Goal: Task Accomplishment & Management: Use online tool/utility

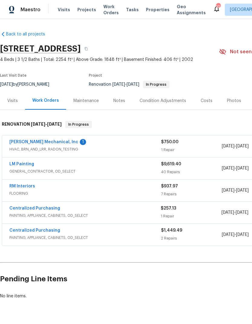
click at [39, 141] on link "JH Martin Mechanical, Inc" at bounding box center [43, 142] width 69 height 4
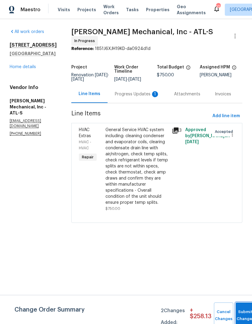
click at [247, 311] on button "Submit Changes" at bounding box center [245, 315] width 19 height 26
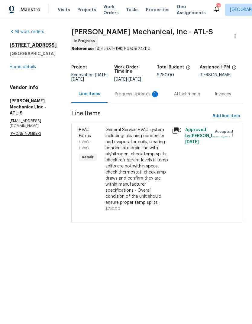
click at [132, 94] on div "Progress Updates 1" at bounding box center [137, 94] width 45 height 6
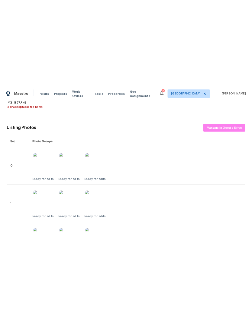
scroll to position [150, 0]
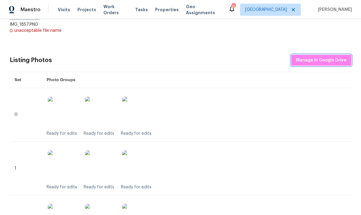
click at [252, 63] on button "Manage in Google Drive" at bounding box center [321, 60] width 60 height 11
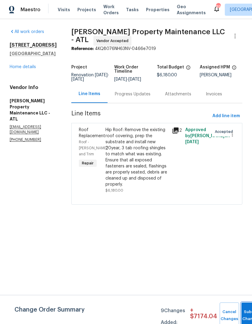
click at [244, 307] on button "Submit Changes" at bounding box center [251, 315] width 19 height 26
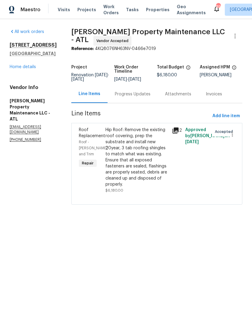
click at [131, 97] on div "Progress Updates" at bounding box center [133, 94] width 36 height 6
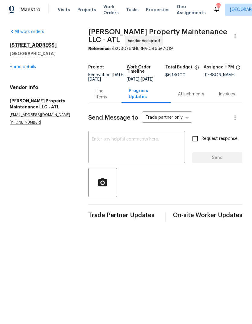
click at [112, 100] on div "Line Items" at bounding box center [105, 94] width 19 height 12
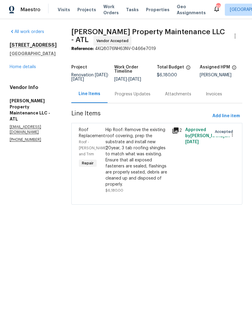
click at [29, 69] on link "Home details" at bounding box center [23, 67] width 26 height 4
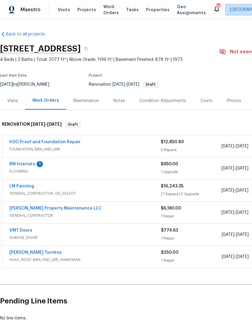
click at [23, 165] on link "RM Interiors" at bounding box center [22, 164] width 26 height 4
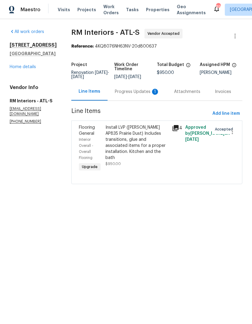
click at [122, 93] on div "Progress Updates 1" at bounding box center [137, 92] width 45 height 6
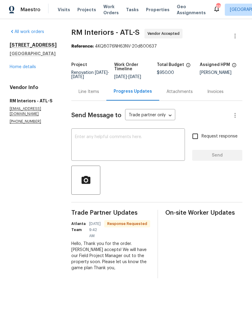
click at [29, 69] on link "Home details" at bounding box center [23, 67] width 26 height 4
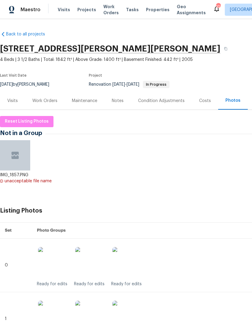
click at [45, 99] on div "Work Orders" at bounding box center [44, 101] width 25 height 6
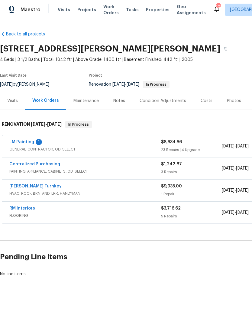
click at [22, 143] on link "LM Painting" at bounding box center [21, 142] width 25 height 4
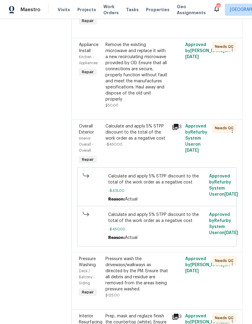
scroll to position [915, 0]
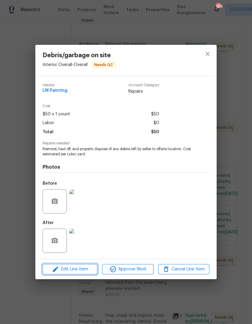
click at [80, 268] on span "Edit Line Item" at bounding box center [69, 269] width 51 height 8
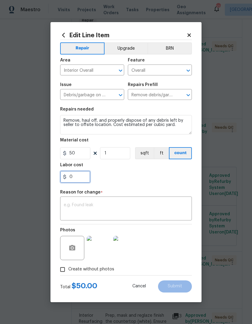
click at [83, 180] on input "0" at bounding box center [75, 177] width 30 height 12
type input "350"
click at [108, 203] on textarea at bounding box center [126, 209] width 125 height 13
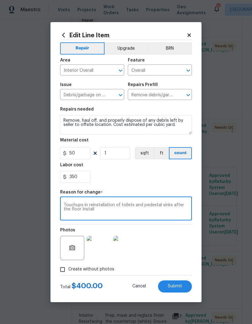
click at [87, 204] on textarea "Touchups in reinstallation of toilets and pedestal sinks after the floor Install" at bounding box center [126, 209] width 125 height 13
click at [132, 206] on textarea "Touchups and reinstallation of toilets and pedestal sinks after the floor Insta…" at bounding box center [126, 209] width 125 height 13
type textarea "Touchups and reinstallation of toilet and pedestal sinks after the floor Install"
click at [175, 285] on span "Submit" at bounding box center [175, 286] width 15 height 5
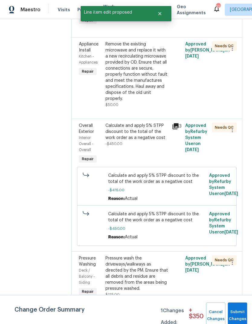
scroll to position [0, 0]
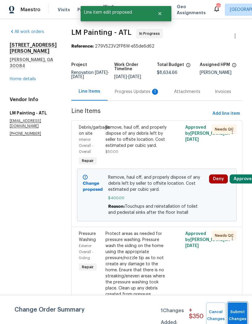
click at [237, 314] on button "Submit Changes" at bounding box center [237, 315] width 19 height 26
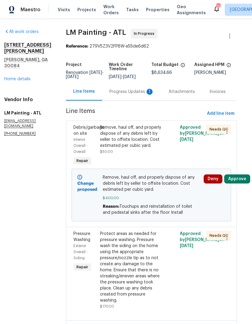
scroll to position [0, 5]
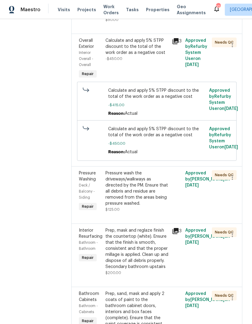
scroll to position [1049, 0]
click at [144, 55] on div "Calculate and apply 5% STPP discount to the total of the work order as a negati…" at bounding box center [137, 46] width 63 height 18
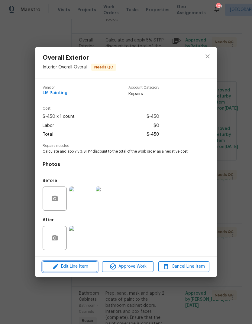
click at [77, 265] on span "Edit Line Item" at bounding box center [69, 266] width 51 height 8
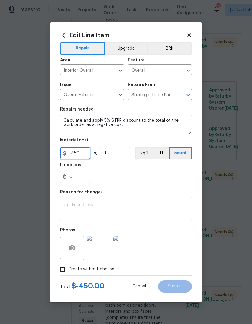
click at [87, 156] on input "-450" at bounding box center [75, 153] width 30 height 12
type input "-467"
click at [124, 206] on textarea at bounding box center [126, 209] width 125 height 13
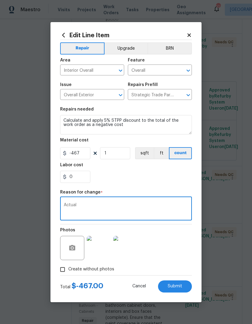
type textarea "Actual"
click at [176, 288] on span "Submit" at bounding box center [175, 286] width 15 height 5
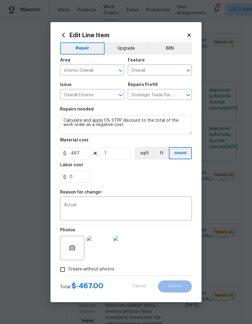
type input "-450"
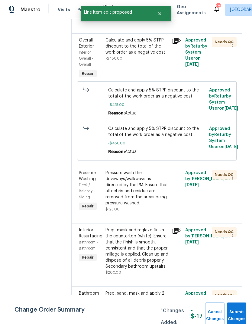
scroll to position [0, 0]
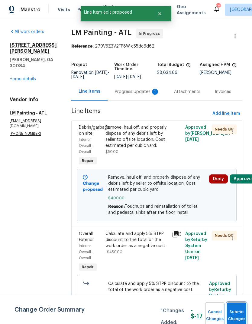
click at [236, 313] on span "Submit Changes" at bounding box center [236, 315] width 13 height 14
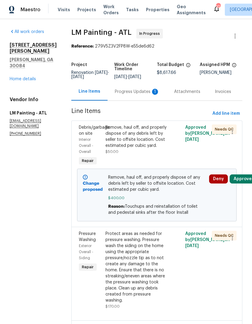
click at [24, 77] on link "Home details" at bounding box center [23, 79] width 26 height 4
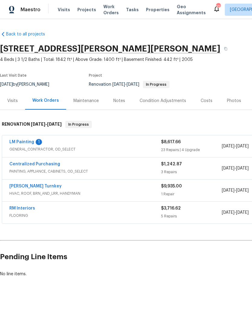
click at [227, 103] on div "Photos" at bounding box center [234, 101] width 14 height 6
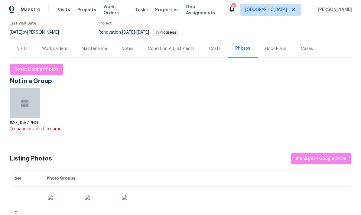
scroll to position [58, 0]
